Goal: Navigation & Orientation: Go to known website

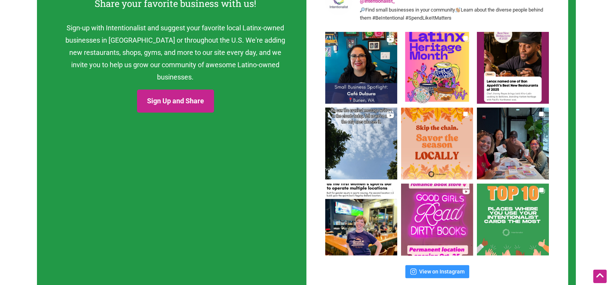
scroll to position [1058, 0]
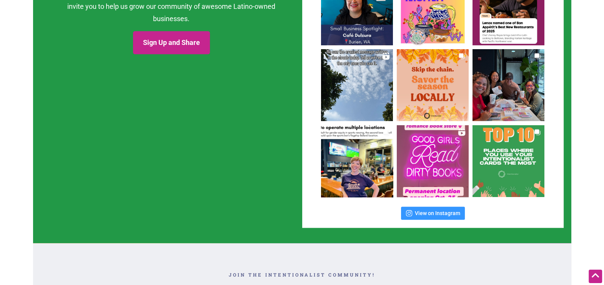
click at [340, 153] on img at bounding box center [357, 161] width 77 height 77
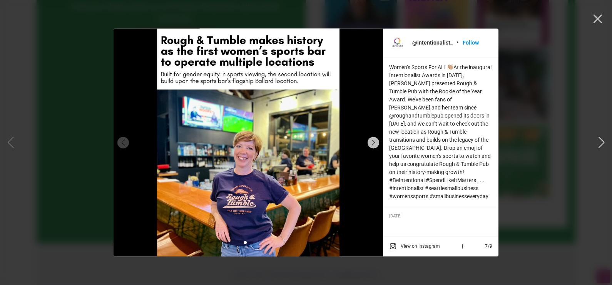
click at [7, 141] on div "Previous slide" at bounding box center [10, 143] width 7 height 12
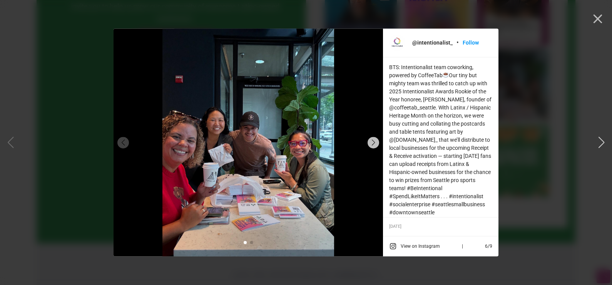
click at [7, 141] on div "Previous slide" at bounding box center [10, 143] width 7 height 12
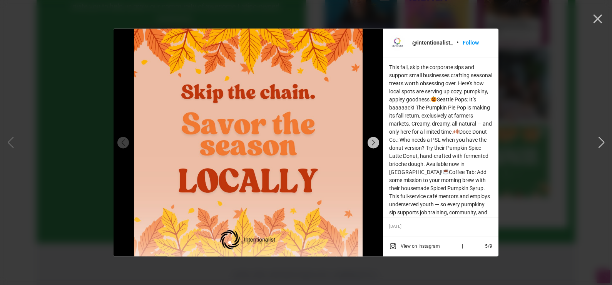
click at [7, 141] on div "Previous slide" at bounding box center [10, 143] width 7 height 12
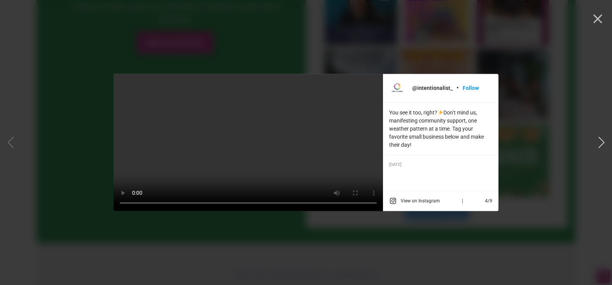
click at [7, 141] on div "Previous slide" at bounding box center [10, 143] width 7 height 12
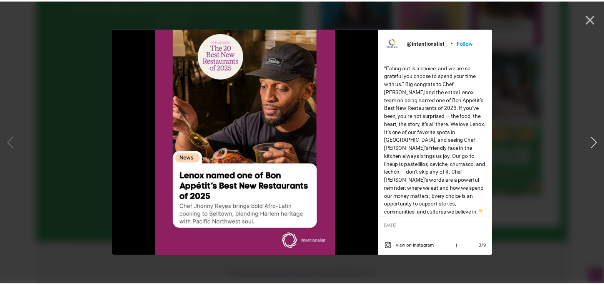
scroll to position [30, 0]
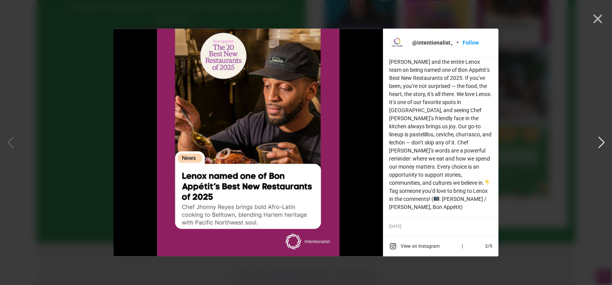
click at [602, 140] on div "Next slide" at bounding box center [601, 143] width 7 height 12
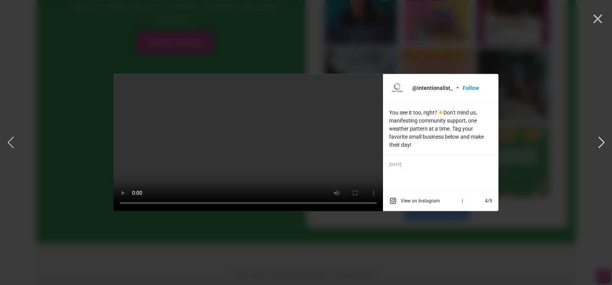
click at [602, 140] on div "Next slide" at bounding box center [601, 143] width 7 height 12
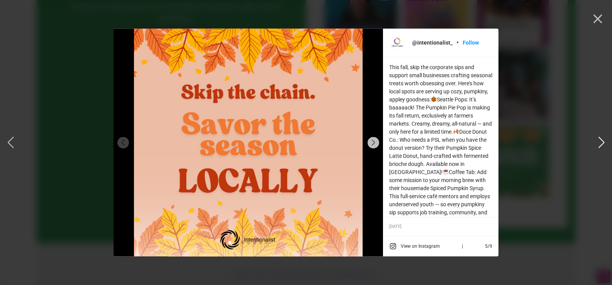
click at [602, 140] on div "Next slide" at bounding box center [601, 143] width 7 height 12
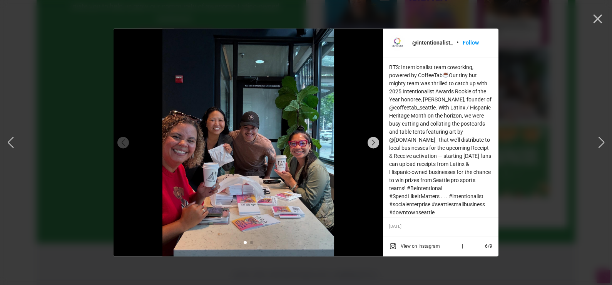
click at [7, 150] on div "@intentionalist_ • Follow Step into [GEOGRAPHIC_DATA] in [GEOGRAPHIC_DATA] and …" at bounding box center [306, 142] width 606 height 285
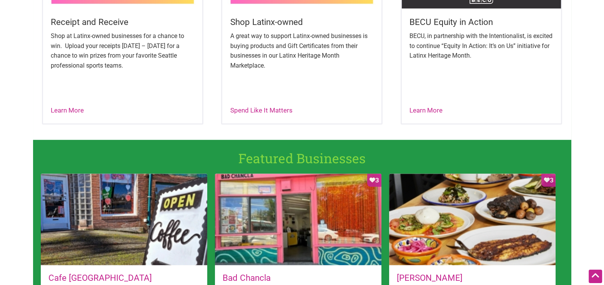
scroll to position [481, 0]
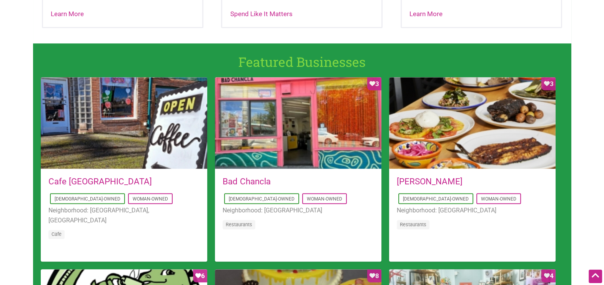
click at [250, 182] on link "Bad Chancla" at bounding box center [247, 182] width 48 height 10
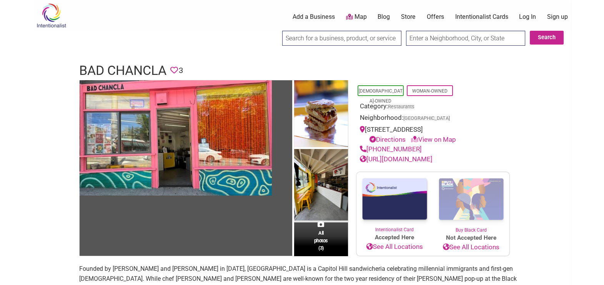
click at [402, 157] on link "[URL][DOMAIN_NAME]" at bounding box center [396, 159] width 73 height 8
